Goal: Task Accomplishment & Management: Manage account settings

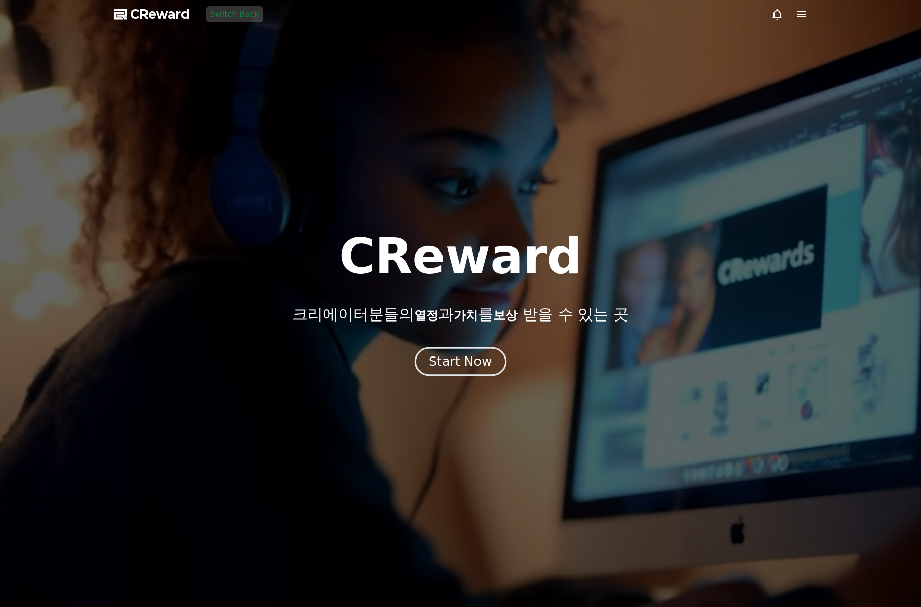
click at [456, 356] on div "Start Now" at bounding box center [460, 361] width 63 height 17
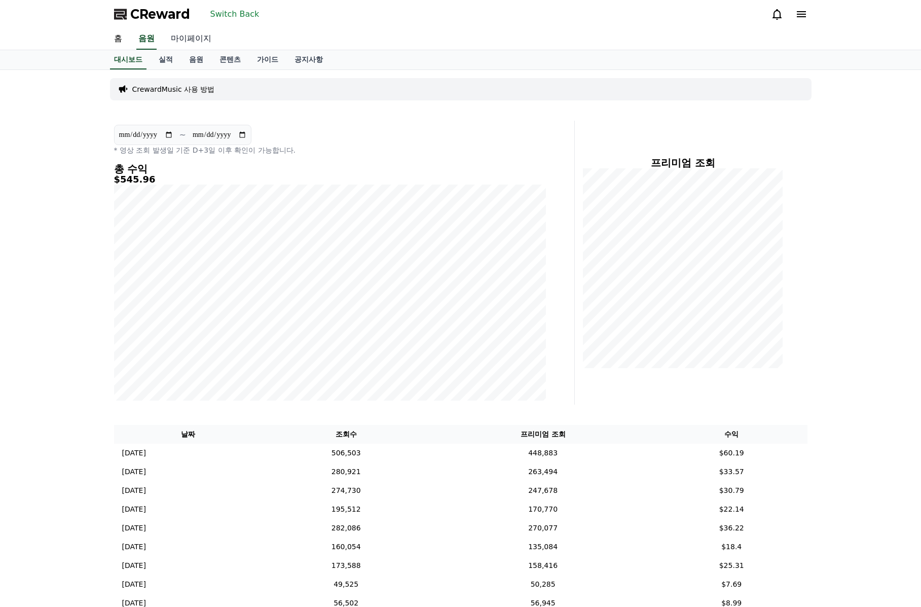
click at [180, 41] on link "마이페이지" at bounding box center [191, 38] width 57 height 21
select select "**********"
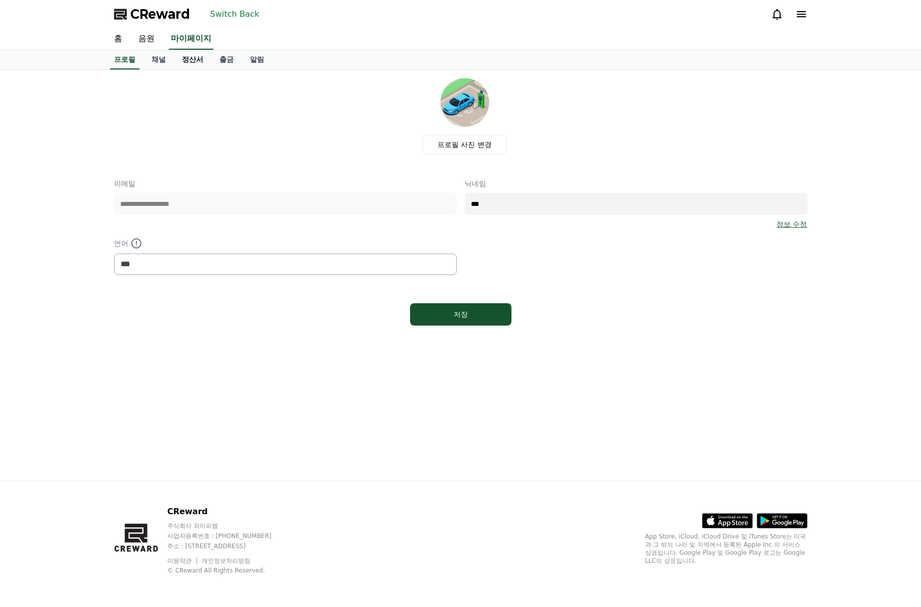
click at [176, 62] on link "정산서" at bounding box center [193, 59] width 38 height 19
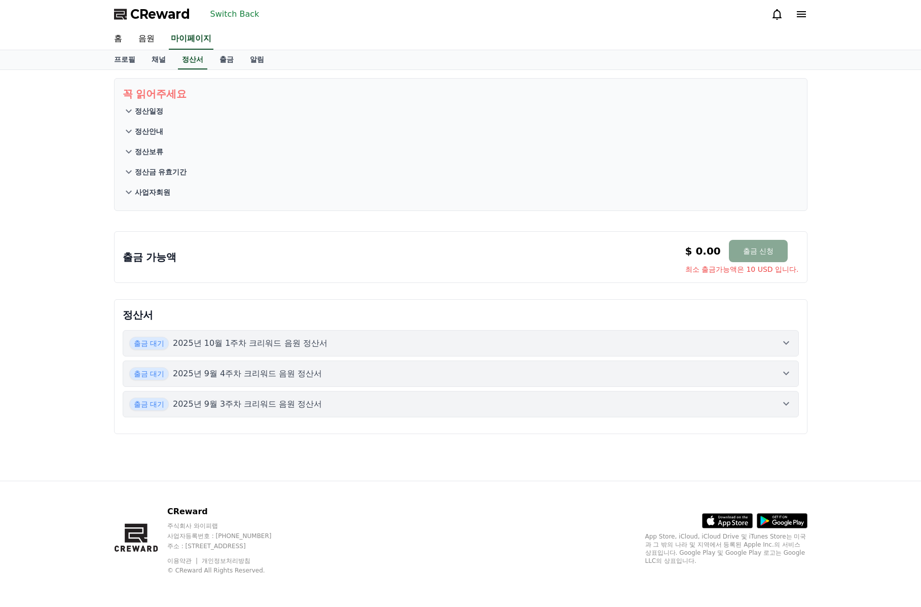
click at [786, 372] on icon at bounding box center [786, 373] width 12 height 12
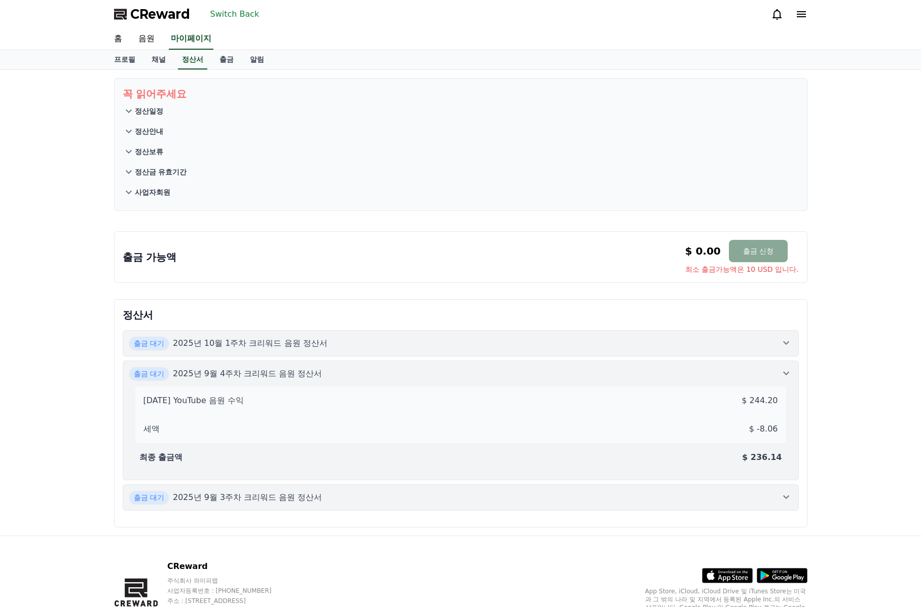
click at [782, 338] on icon at bounding box center [786, 343] width 12 height 12
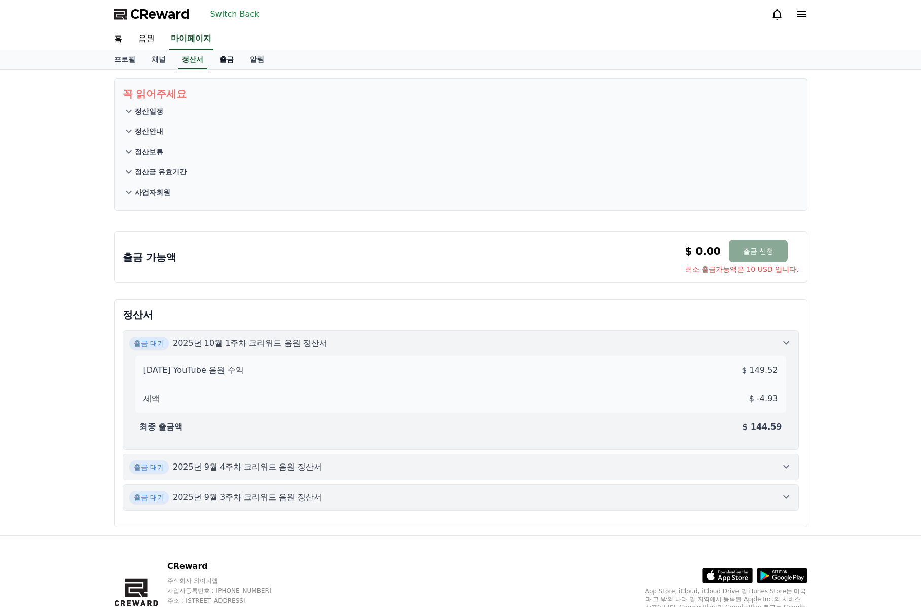
click at [223, 61] on link "출금" at bounding box center [226, 59] width 30 height 19
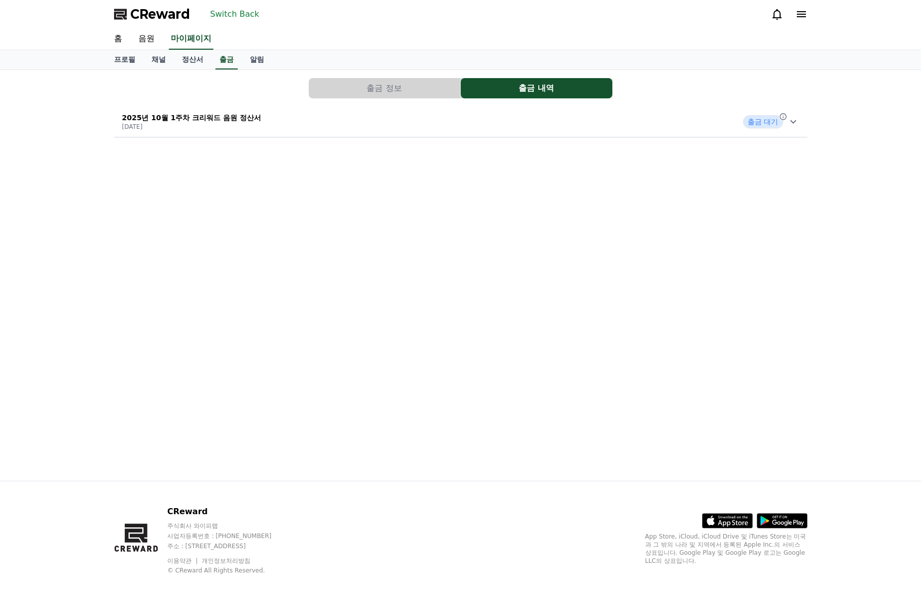
click at [282, 126] on div "2025년 10월 1주차 크리워드 음원 정산서 [DATE] 출금 대기" at bounding box center [461, 121] width 694 height 26
click at [191, 59] on link "정산서" at bounding box center [193, 59] width 38 height 19
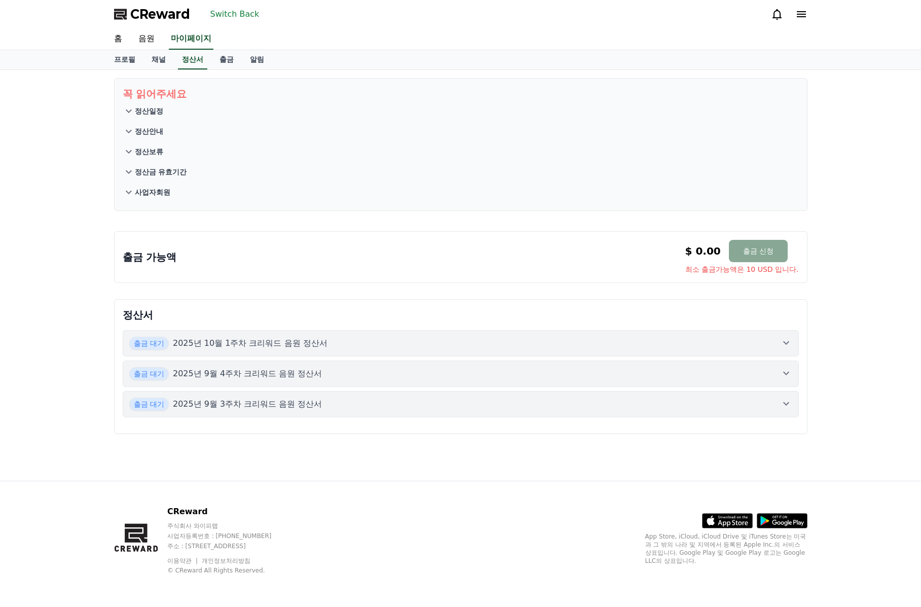
click at [777, 340] on div "출금 대기 2025년 10월 1주차 크리워드 음원 정산서" at bounding box center [460, 343] width 663 height 13
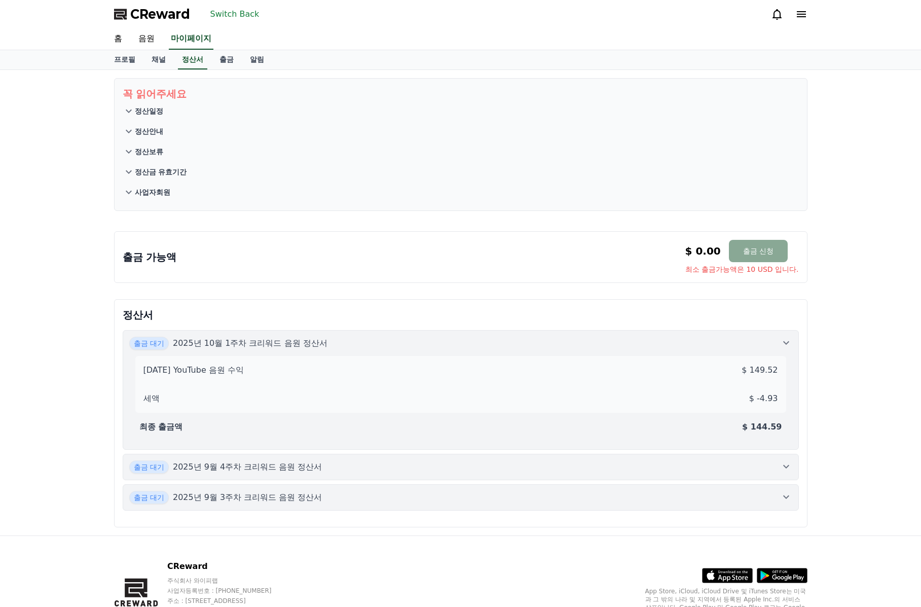
click at [790, 464] on icon at bounding box center [786, 466] width 12 height 12
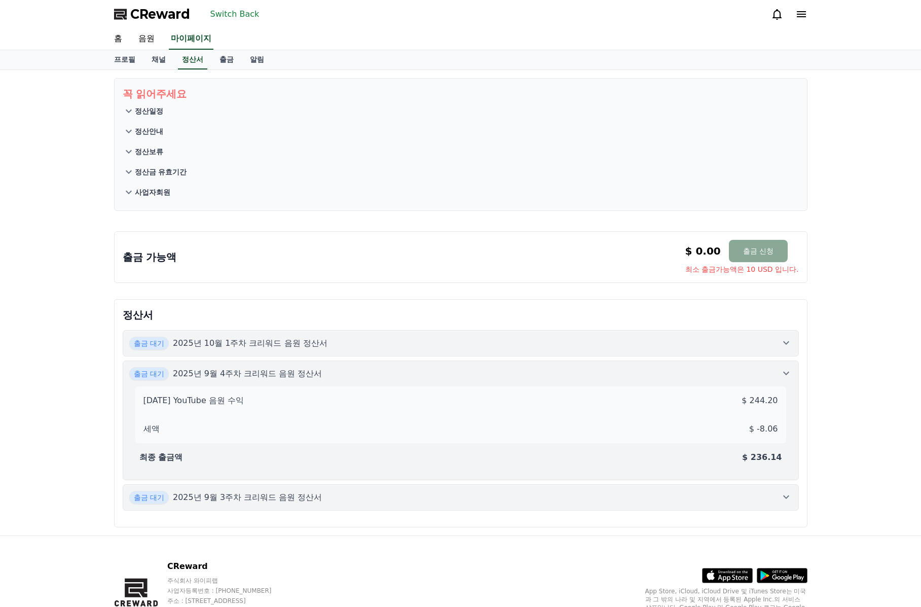
click at [776, 502] on div "출금 대기 2025년 9월 3주차 크리워드 음원 정산서" at bounding box center [460, 497] width 663 height 13
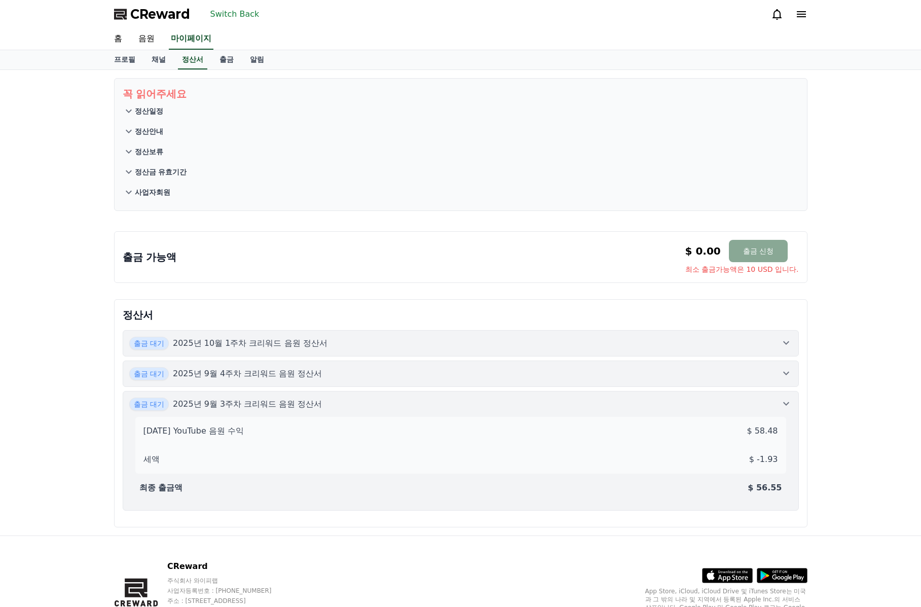
click at [790, 380] on button "출금 대기 2025년 9월 4주차 크리워드 음원 정산서" at bounding box center [461, 373] width 676 height 26
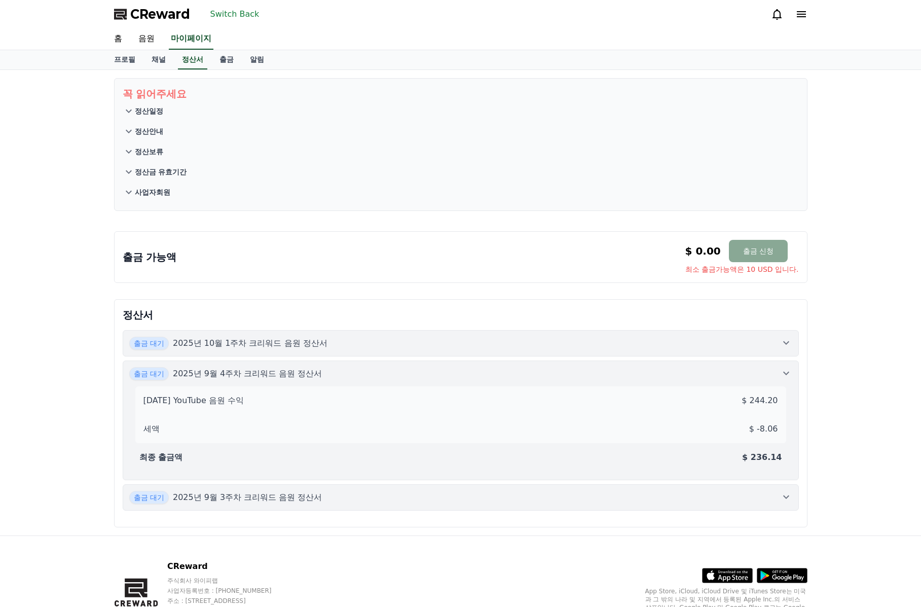
click at [787, 340] on icon at bounding box center [786, 343] width 12 height 12
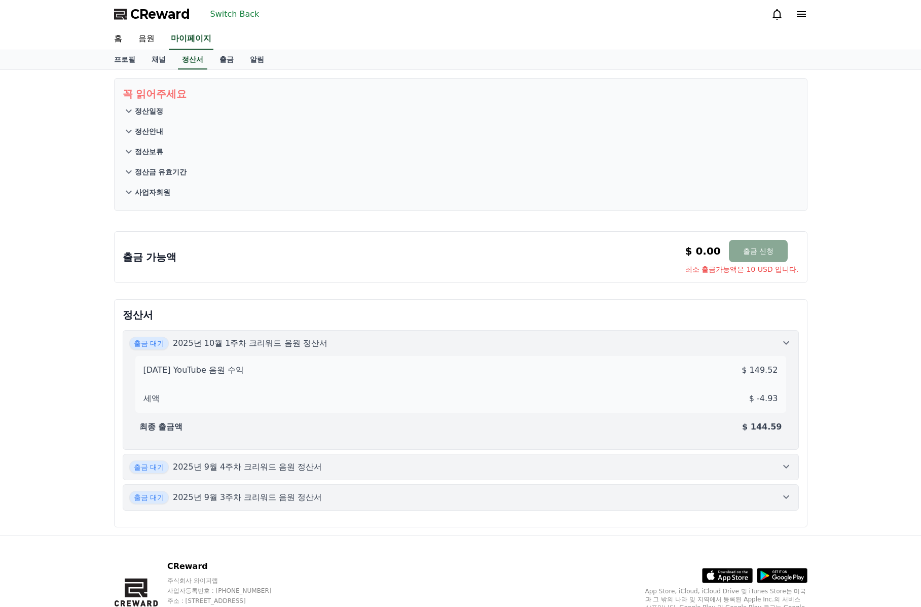
click at [855, 338] on div "꼭 읽어주세요 정산일정 정산안내 정산보류 정산금 유효기간 사업자회원 출금 가능액 $ 0.00 출금 신청 최소 출금가능액은 10 USD 입니다.…" at bounding box center [460, 302] width 921 height 465
click at [229, 11] on button "Switch Back" at bounding box center [234, 14] width 57 height 16
